Goal: Information Seeking & Learning: Learn about a topic

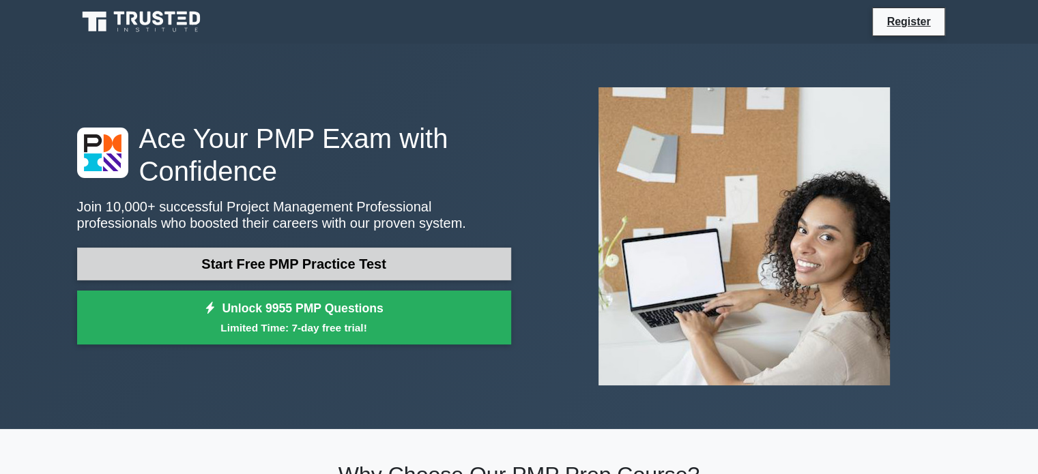
click at [259, 261] on link "Start Free PMP Practice Test" at bounding box center [294, 264] width 434 height 33
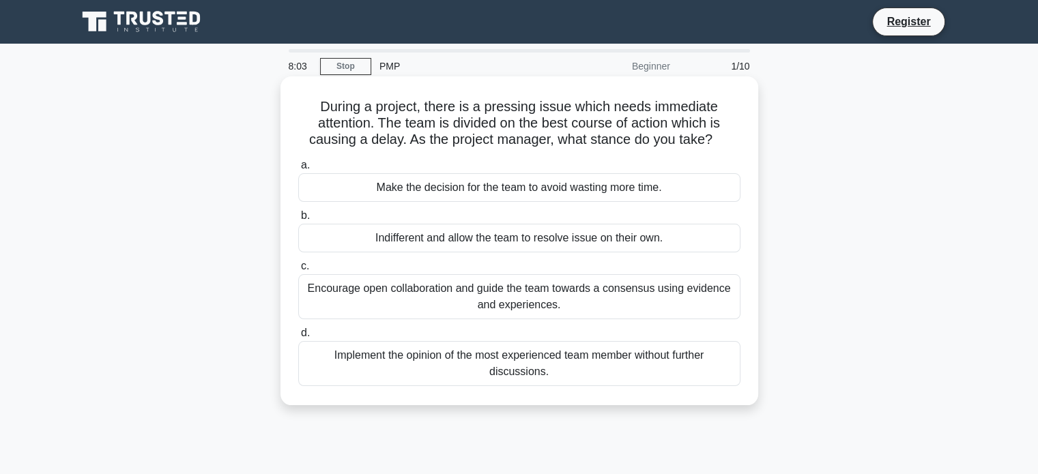
click at [454, 351] on div "Implement the opinion of the most experienced team member without further discu…" at bounding box center [519, 363] width 442 height 45
click at [298, 338] on input "d. Implement the opinion of the most experienced team member without further di…" at bounding box center [298, 333] width 0 height 9
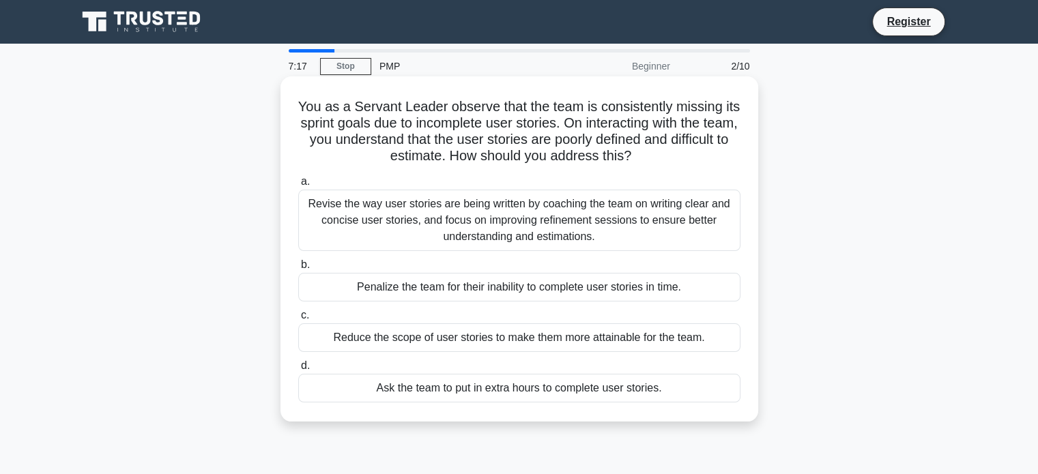
click at [517, 220] on div "Revise the way user stories are being written by coaching the team on writing c…" at bounding box center [519, 220] width 442 height 61
click at [298, 186] on input "a. Revise the way user stories are being written by coaching the team on writin…" at bounding box center [298, 181] width 0 height 9
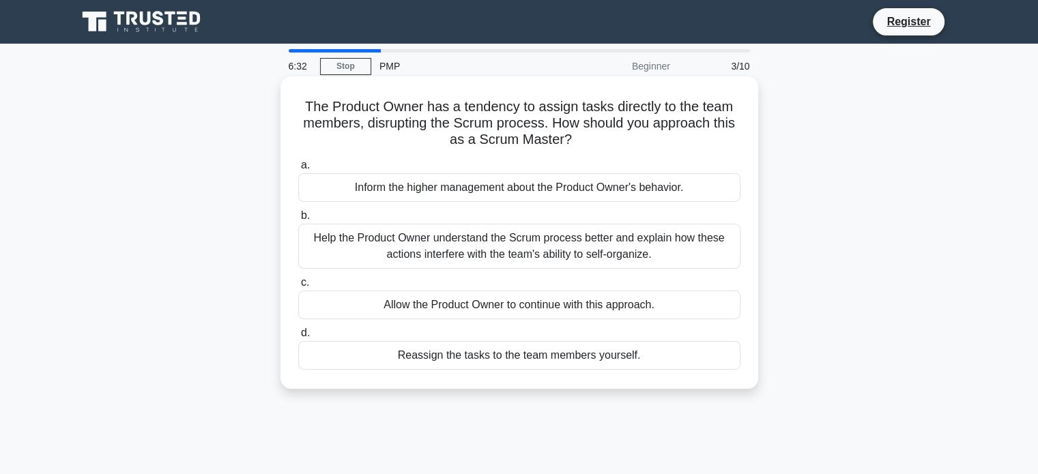
click at [493, 240] on div "Help the Product Owner understand the Scrum process better and explain how thes…" at bounding box center [519, 246] width 442 height 45
click at [298, 220] on input "b. Help the Product Owner understand the Scrum process better and explain how t…" at bounding box center [298, 216] width 0 height 9
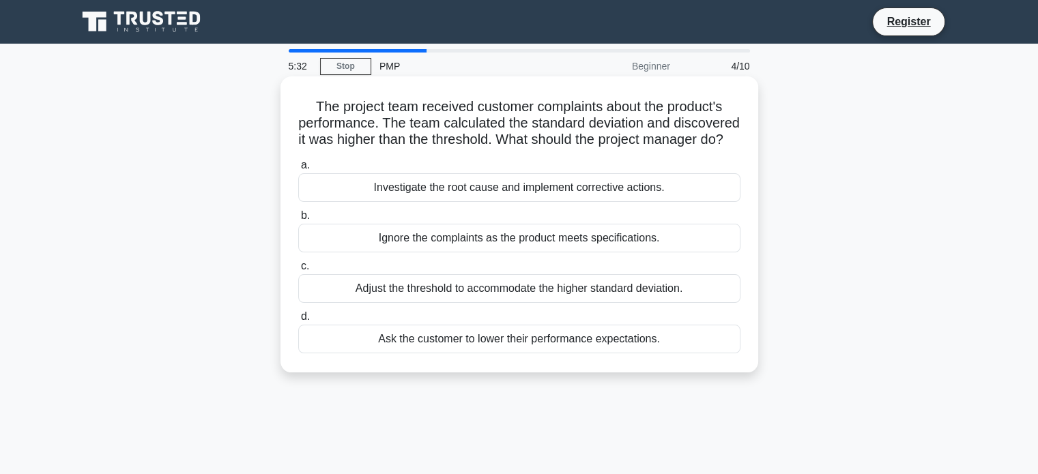
click at [566, 199] on div "Investigate the root cause and implement corrective actions." at bounding box center [519, 187] width 442 height 29
click at [298, 170] on input "a. Investigate the root cause and implement corrective actions." at bounding box center [298, 165] width 0 height 9
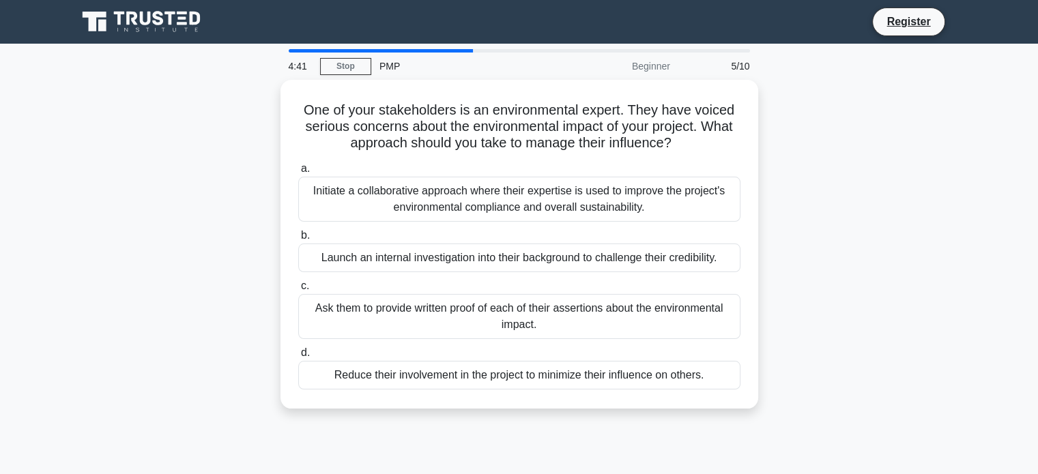
click at [566, 199] on div "Initiate a collaborative approach where their expertise is used to improve the …" at bounding box center [519, 199] width 442 height 45
click at [298, 173] on input "a. Initiate a collaborative approach where their expertise is used to improve t…" at bounding box center [298, 168] width 0 height 9
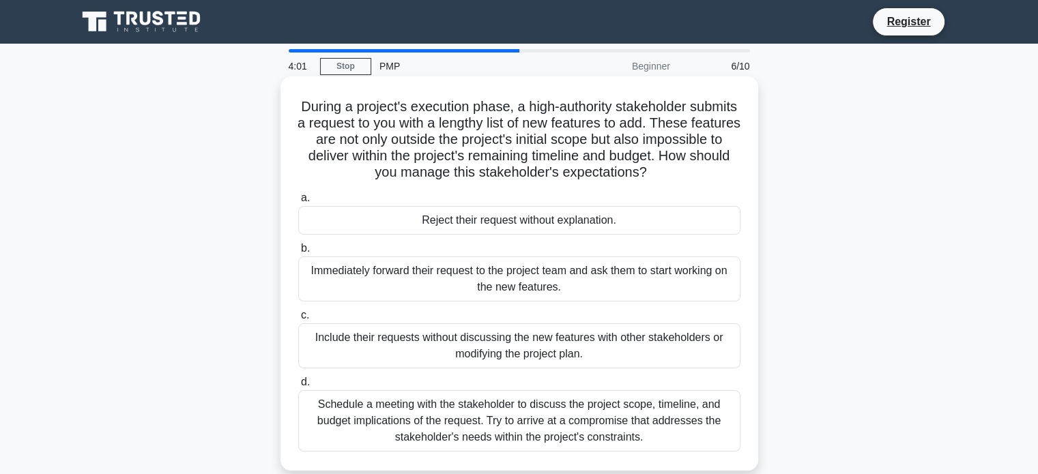
click at [520, 420] on div "Schedule a meeting with the stakeholder to discuss the project scope, timeline,…" at bounding box center [519, 420] width 442 height 61
click at [298, 387] on input "d. Schedule a meeting with the stakeholder to discuss the project scope, timeli…" at bounding box center [298, 382] width 0 height 9
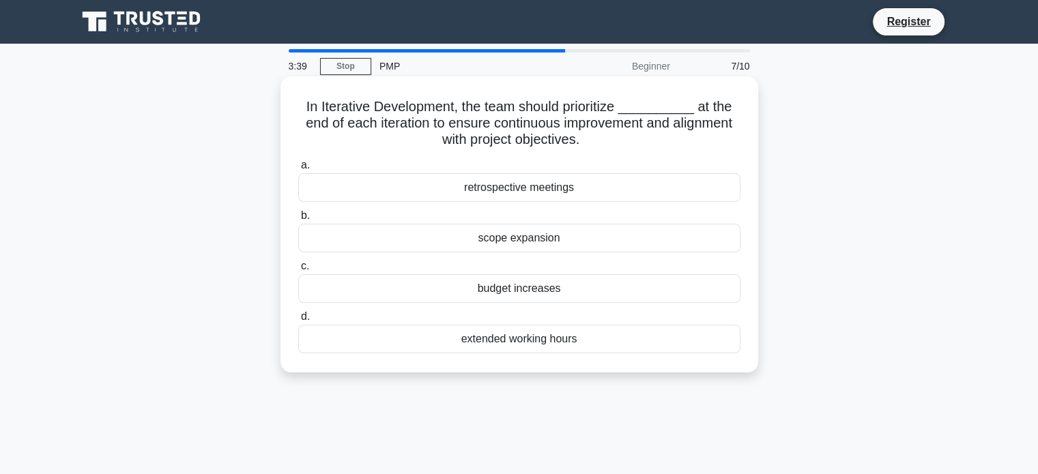
click at [522, 190] on div "retrospective meetings" at bounding box center [519, 187] width 442 height 29
click at [298, 170] on input "a. retrospective meetings" at bounding box center [298, 165] width 0 height 9
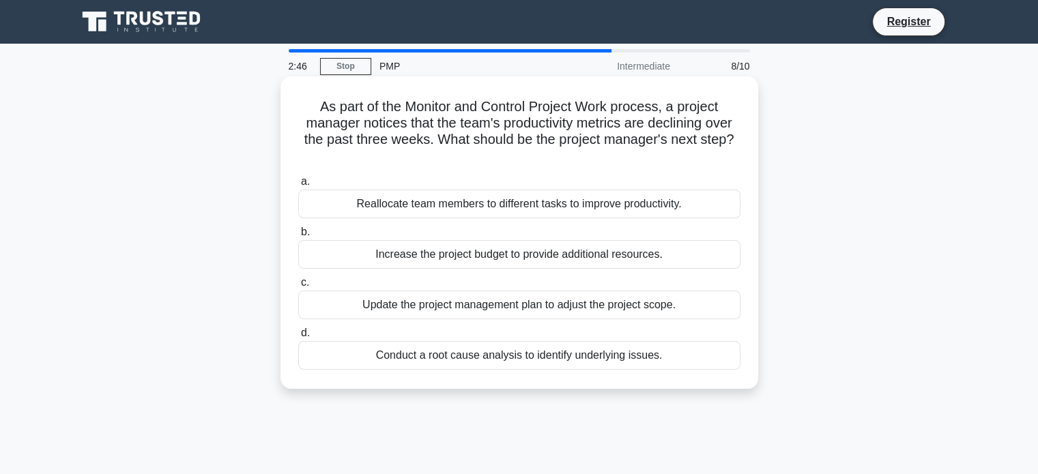
click at [478, 350] on div "Conduct a root cause analysis to identify underlying issues." at bounding box center [519, 355] width 442 height 29
click at [298, 338] on input "d. Conduct a root cause analysis to identify underlying issues." at bounding box center [298, 333] width 0 height 9
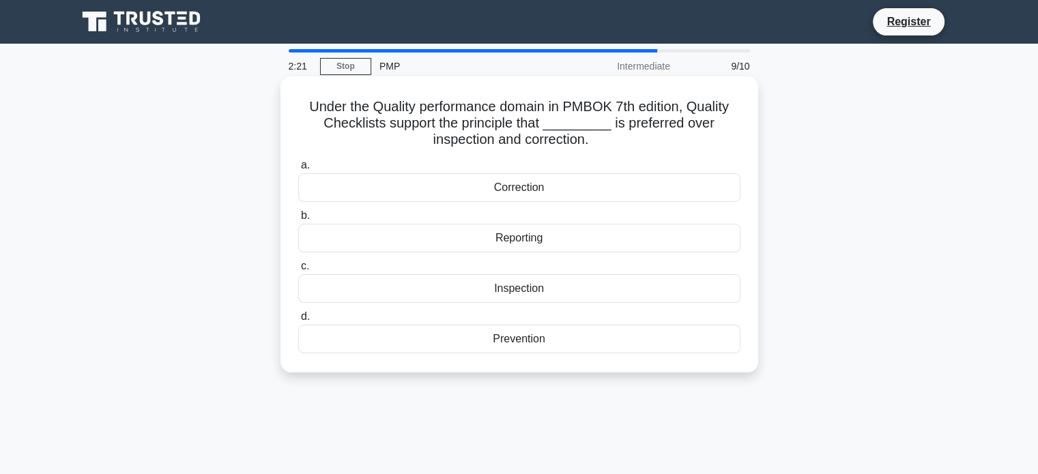
click at [477, 342] on div "Prevention" at bounding box center [519, 339] width 442 height 29
click at [298, 321] on input "d. Prevention" at bounding box center [298, 317] width 0 height 9
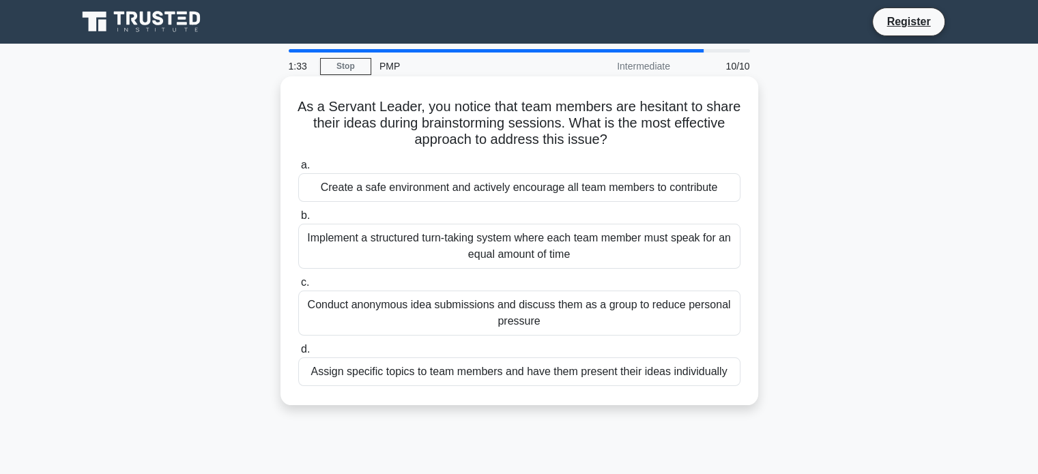
click at [517, 248] on div "Implement a structured turn-taking system where each team member must speak for…" at bounding box center [519, 246] width 442 height 45
click at [298, 220] on input "b. Implement a structured turn-taking system where each team member must speak …" at bounding box center [298, 216] width 0 height 9
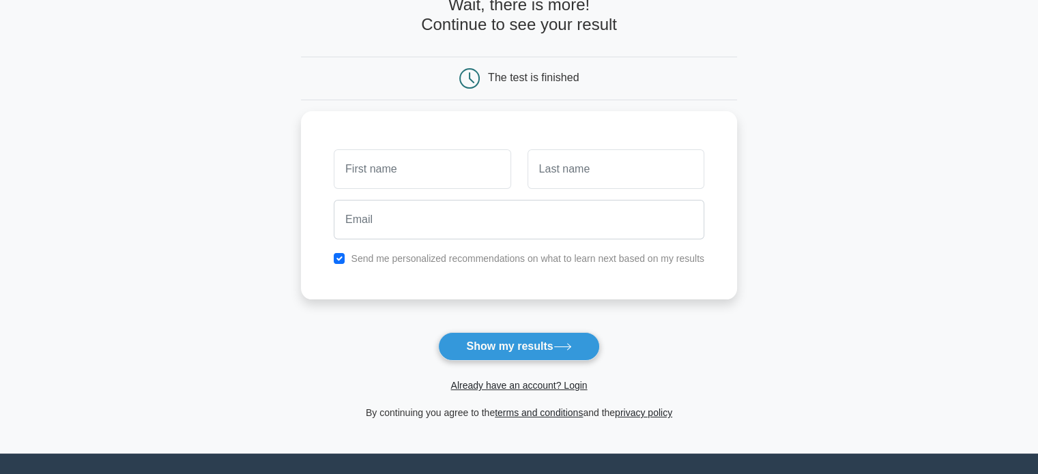
scroll to position [136, 0]
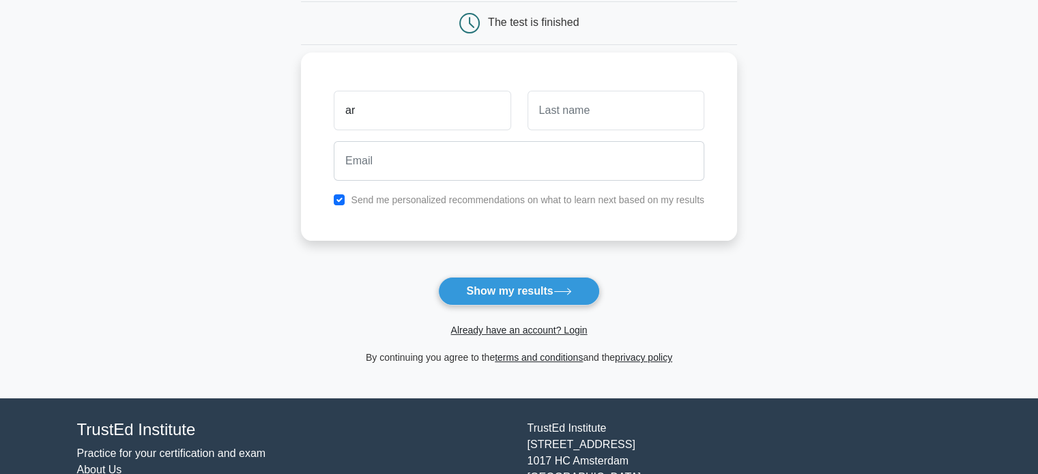
type input "a"
type input "Arthur"
click at [536, 125] on input "text" at bounding box center [615, 111] width 177 height 40
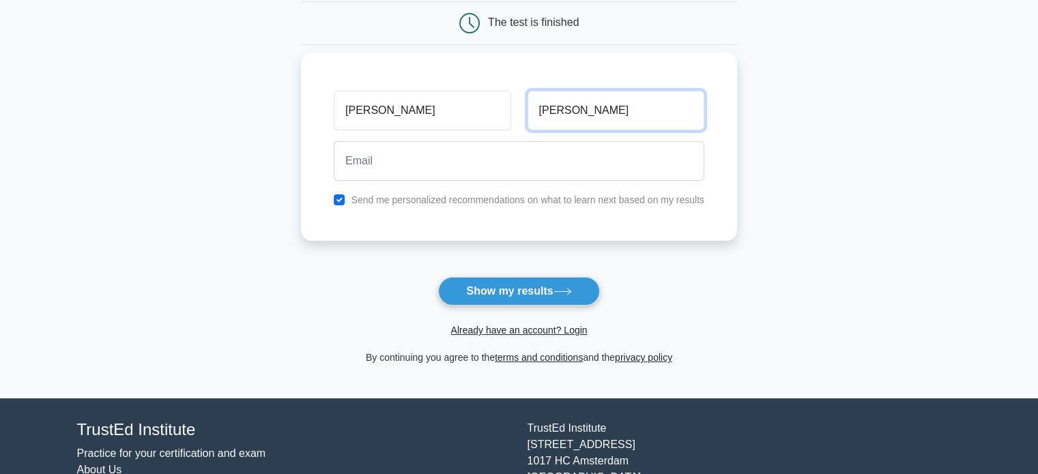
type input "Rodrigues"
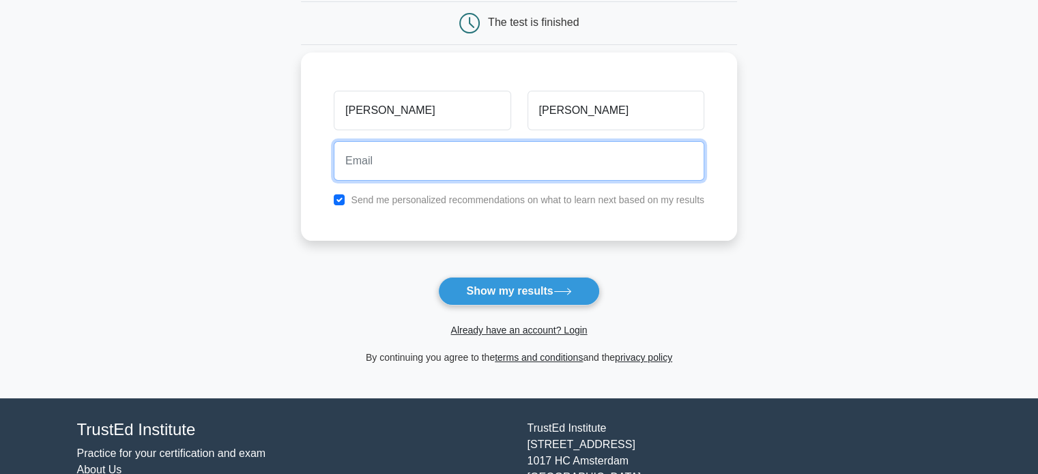
click at [449, 142] on input "email" at bounding box center [519, 161] width 371 height 40
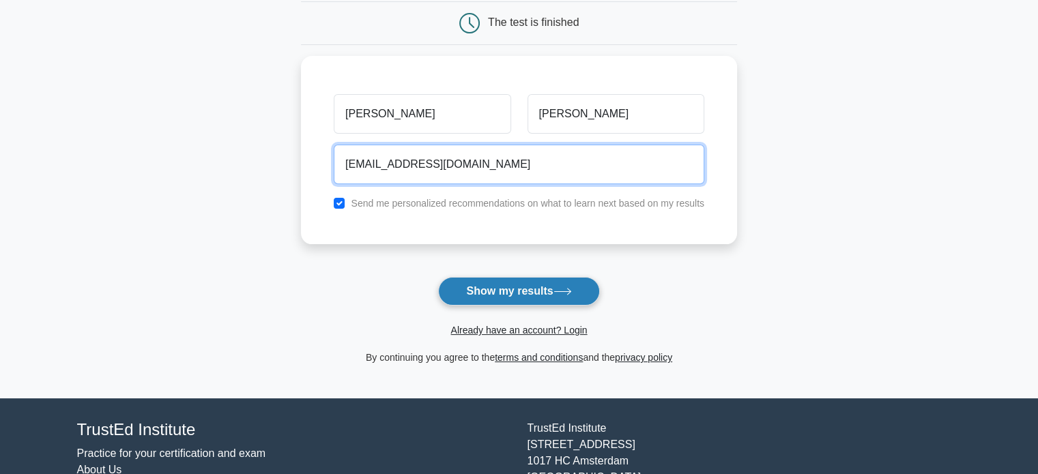
type input "art18rodrigues@gmail.com"
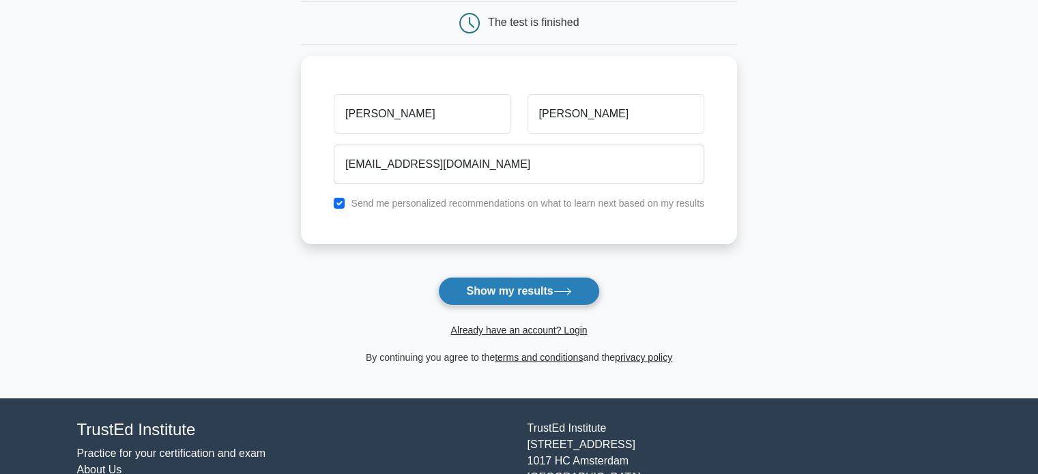
click at [521, 286] on button "Show my results" at bounding box center [518, 291] width 161 height 29
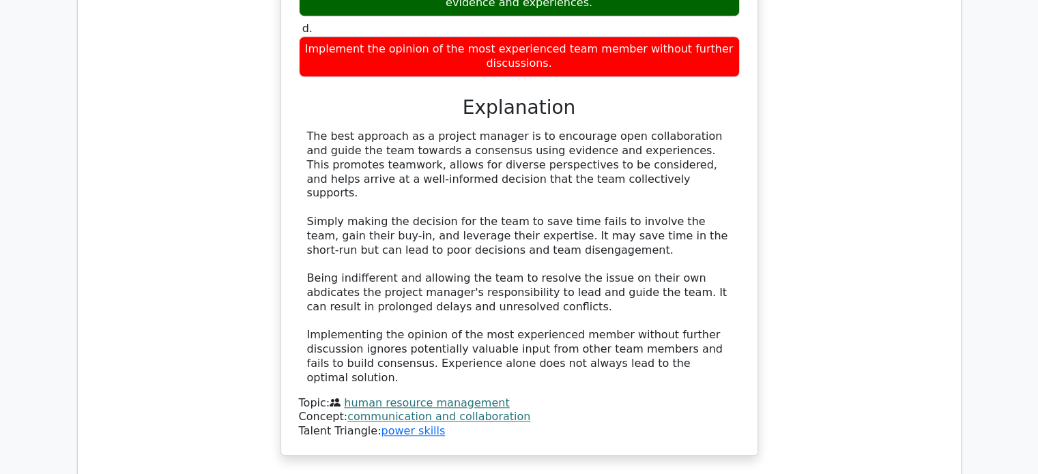
scroll to position [1790, 0]
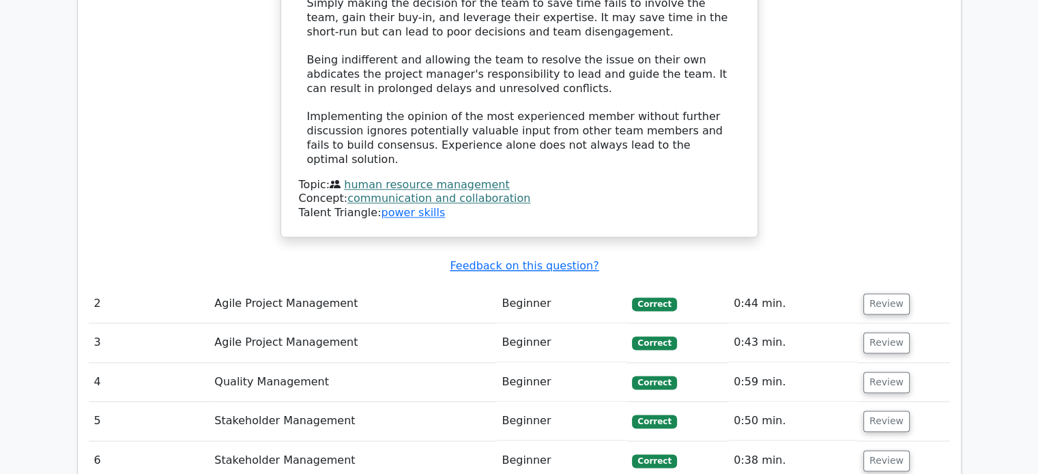
scroll to position [1654, 0]
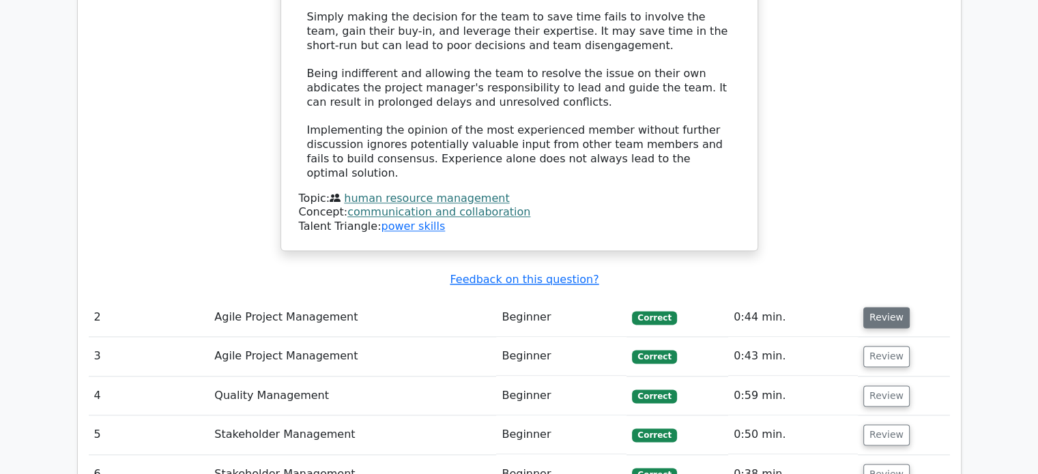
click at [892, 307] on button "Review" at bounding box center [886, 317] width 46 height 21
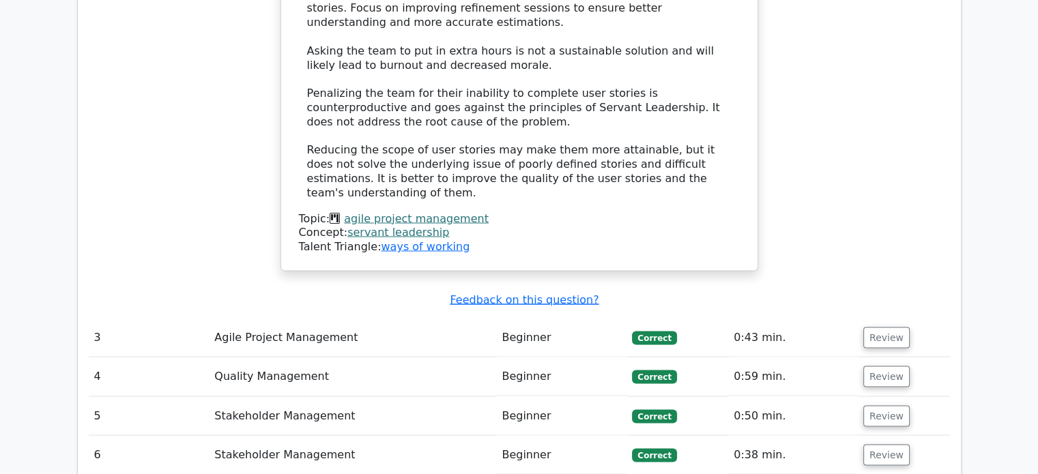
scroll to position [2473, 0]
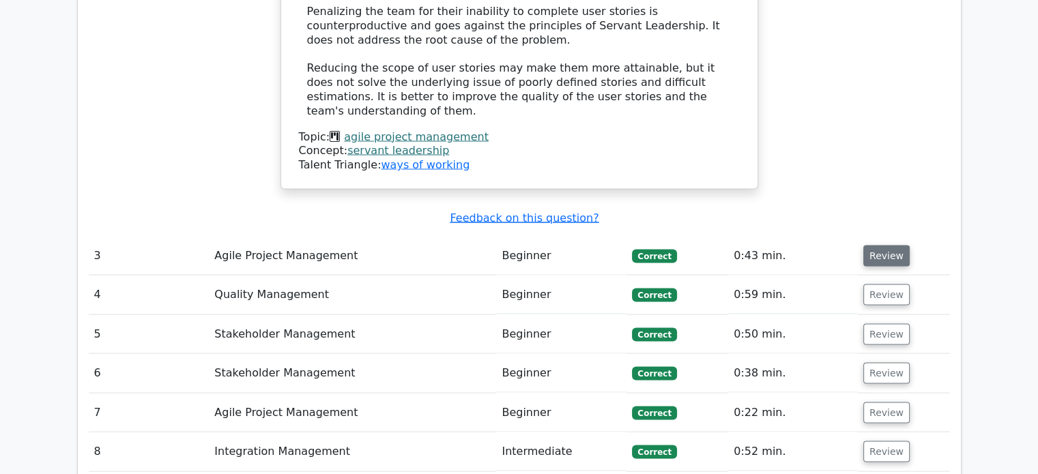
click at [893, 245] on button "Review" at bounding box center [886, 255] width 46 height 21
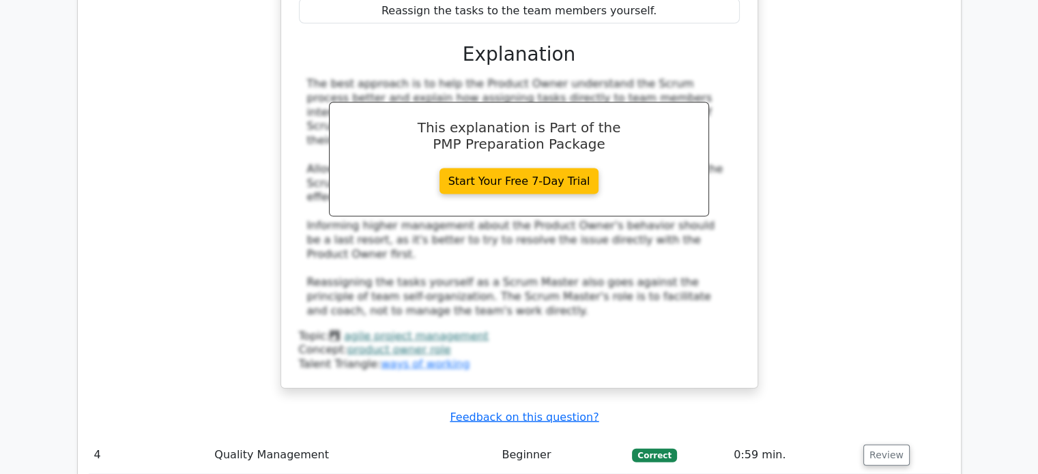
scroll to position [3087, 0]
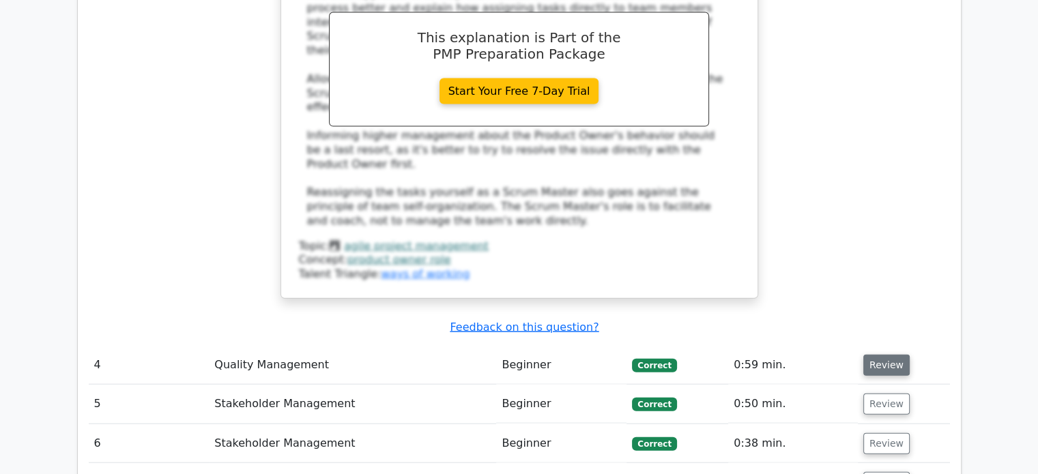
click at [877, 355] on button "Review" at bounding box center [886, 365] width 46 height 21
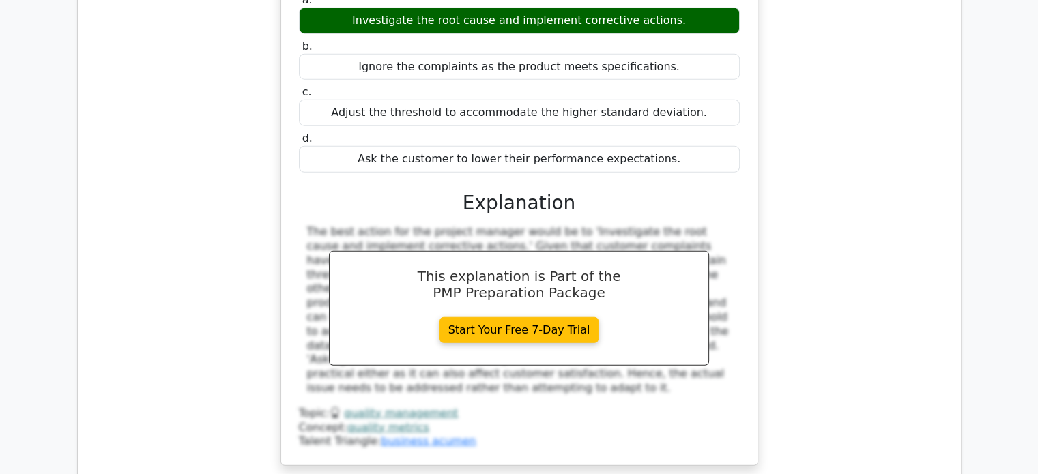
scroll to position [3633, 0]
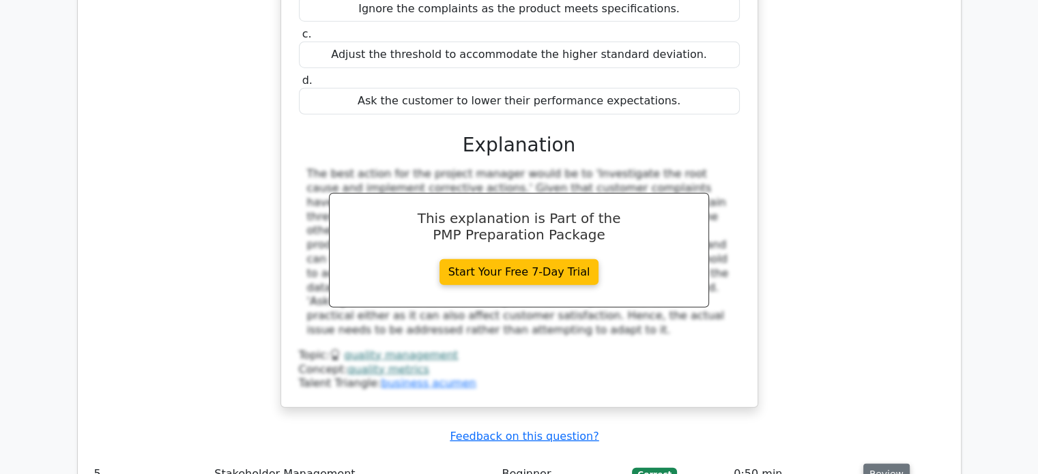
click at [870, 464] on button "Review" at bounding box center [886, 474] width 46 height 21
click at [877, 464] on button "Review" at bounding box center [886, 474] width 46 height 21
click at [868, 455] on td "Review" at bounding box center [904, 474] width 92 height 39
click at [865, 464] on button "Review" at bounding box center [886, 474] width 46 height 21
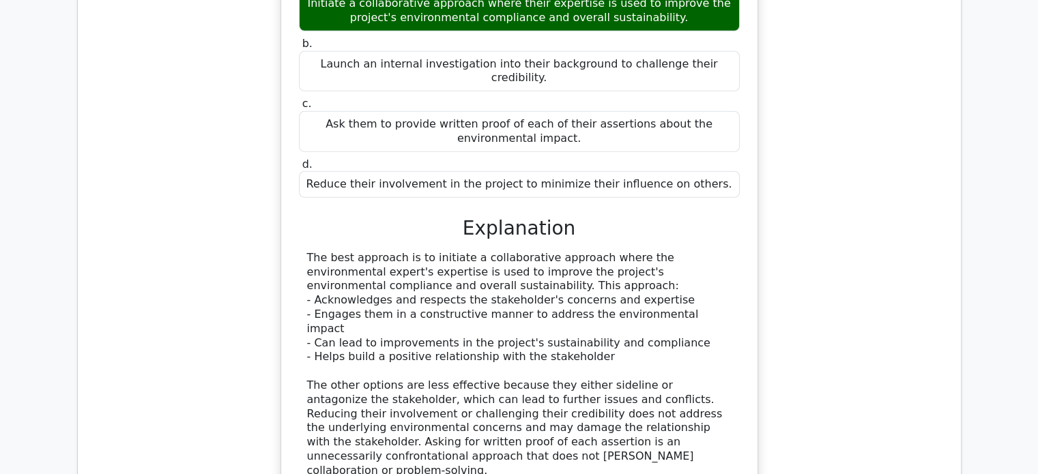
scroll to position [4383, 0]
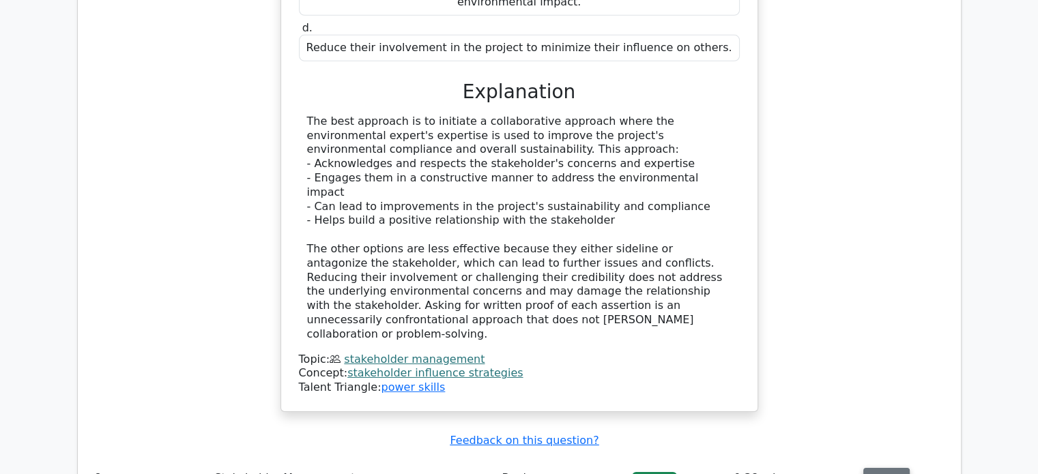
click at [874, 468] on button "Review" at bounding box center [886, 478] width 46 height 21
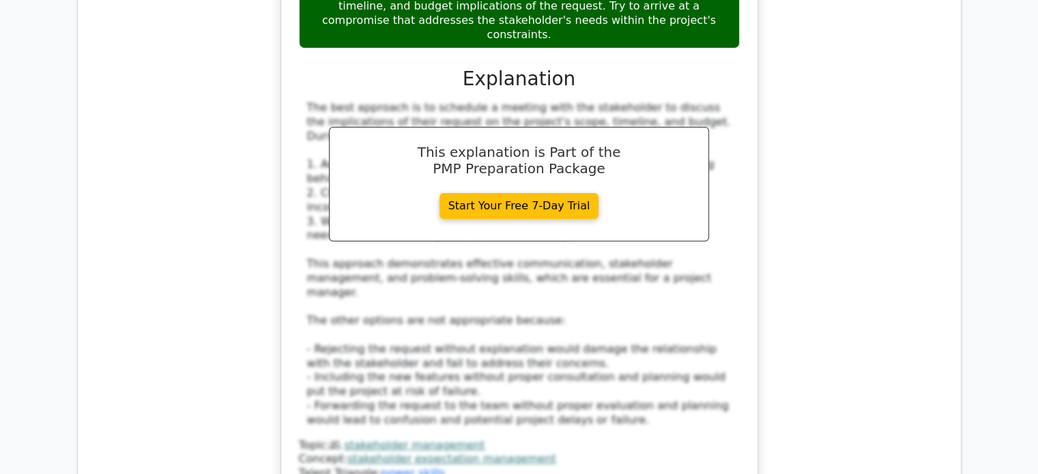
scroll to position [5270, 0]
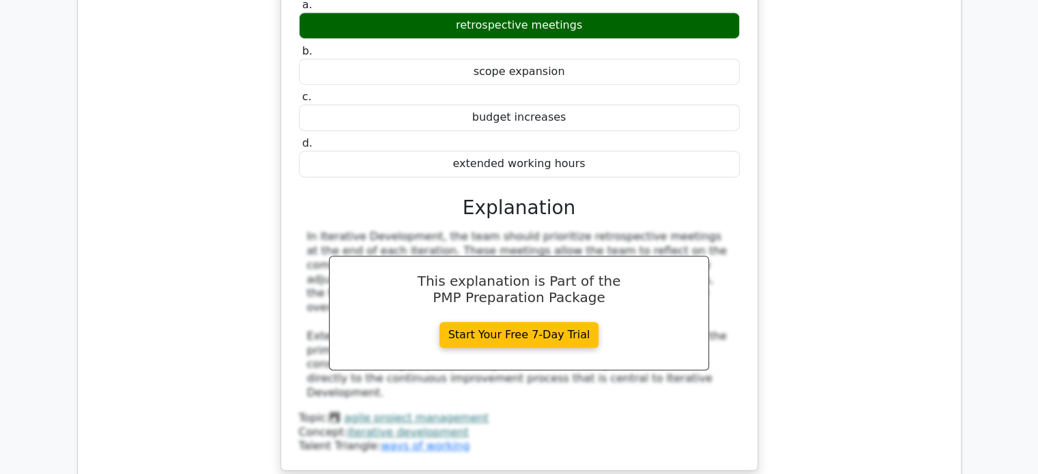
scroll to position [5884, 0]
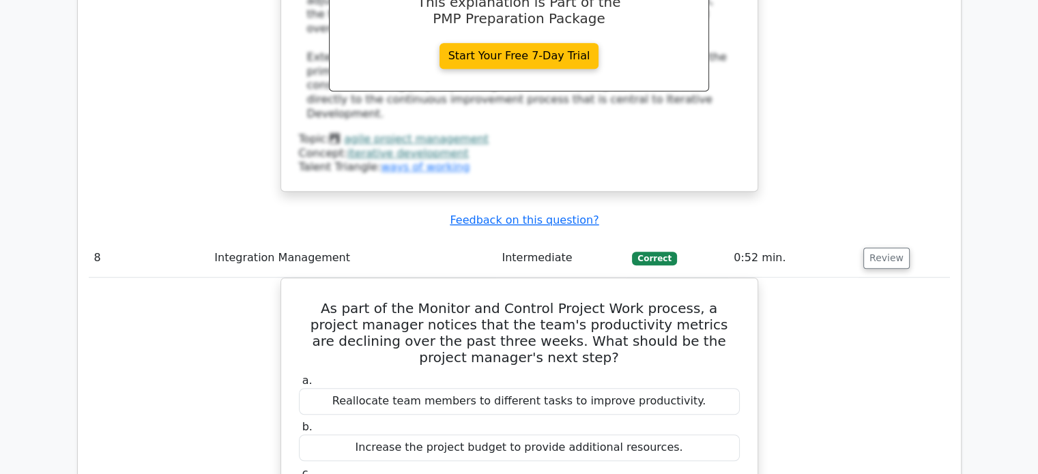
scroll to position [6499, 0]
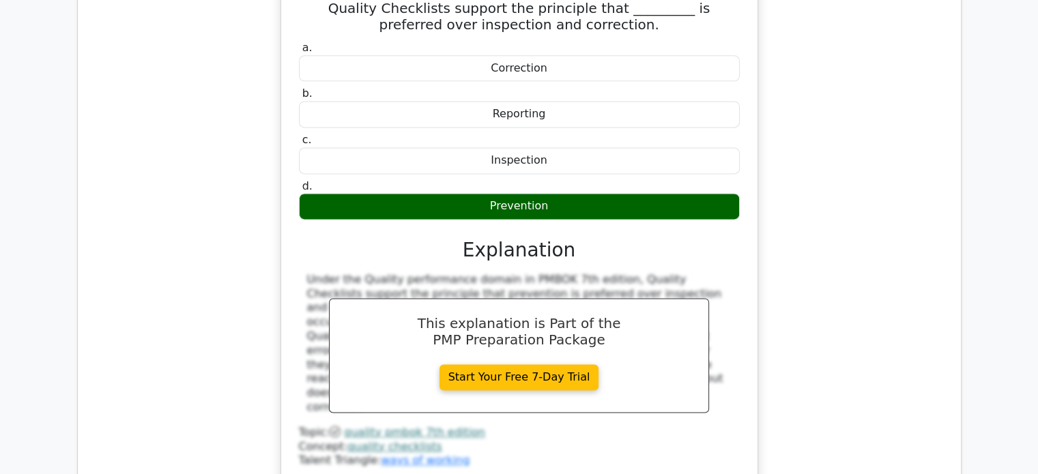
scroll to position [7181, 0]
